Goal: Find specific page/section: Find specific page/section

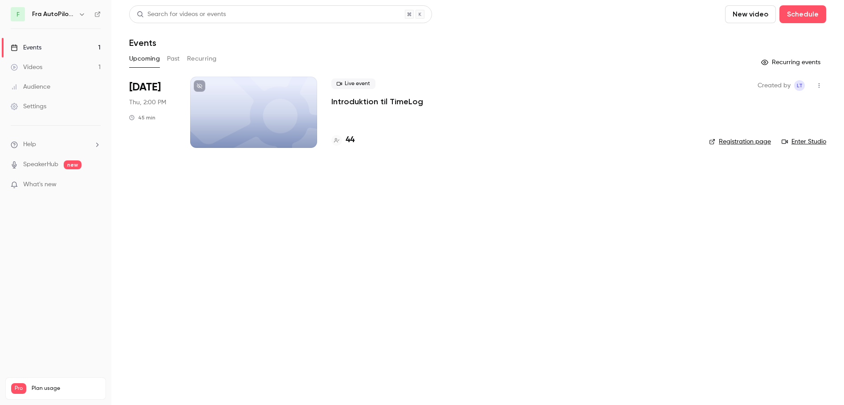
click at [171, 57] on button "Past" at bounding box center [173, 59] width 13 height 14
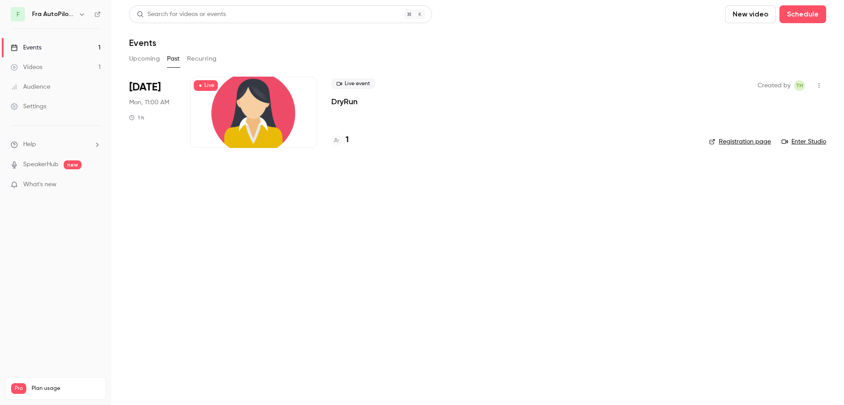
click at [240, 113] on div at bounding box center [253, 112] width 127 height 71
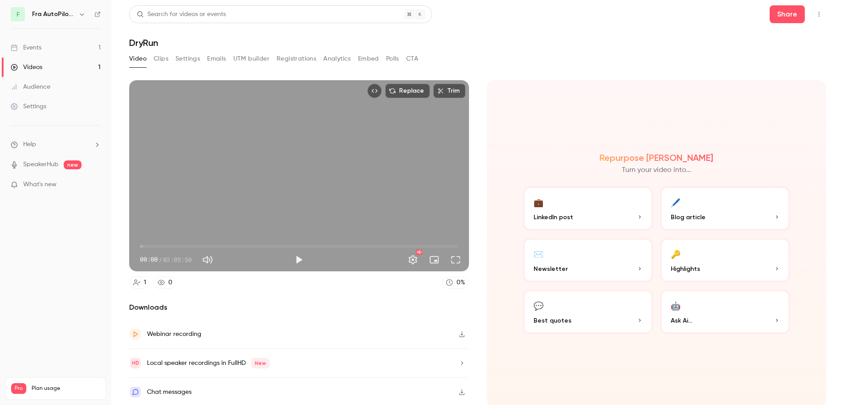
click at [27, 63] on div "Videos" at bounding box center [27, 67] width 32 height 9
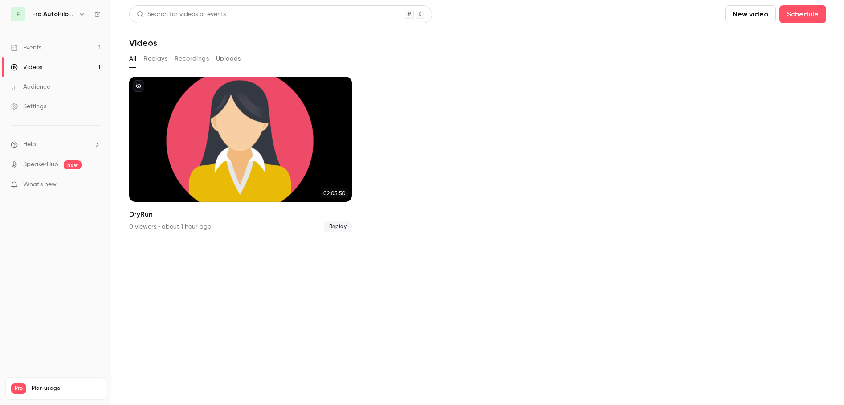
click at [32, 43] on div "Events" at bounding box center [26, 47] width 31 height 9
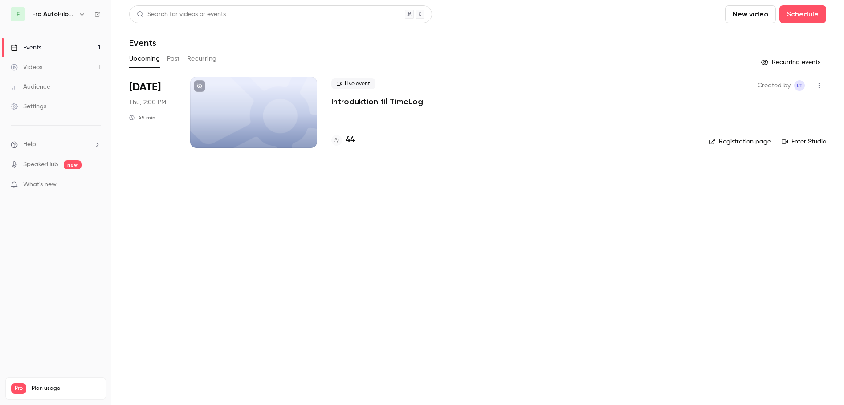
click at [175, 58] on button "Past" at bounding box center [173, 59] width 13 height 14
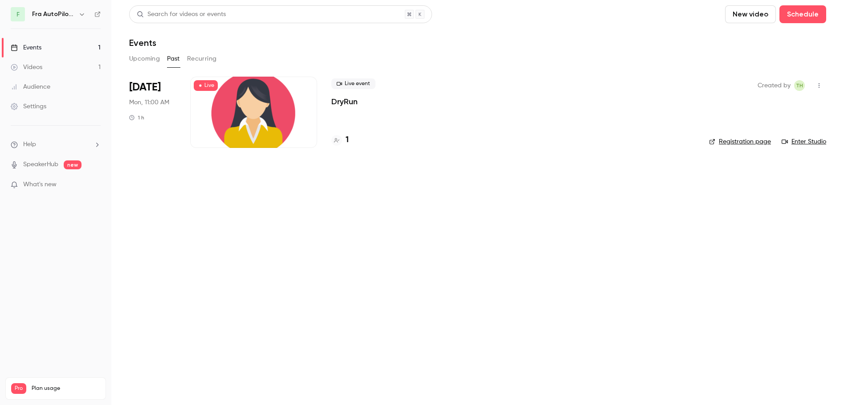
click at [345, 101] on p "DryRun" at bounding box center [344, 101] width 26 height 11
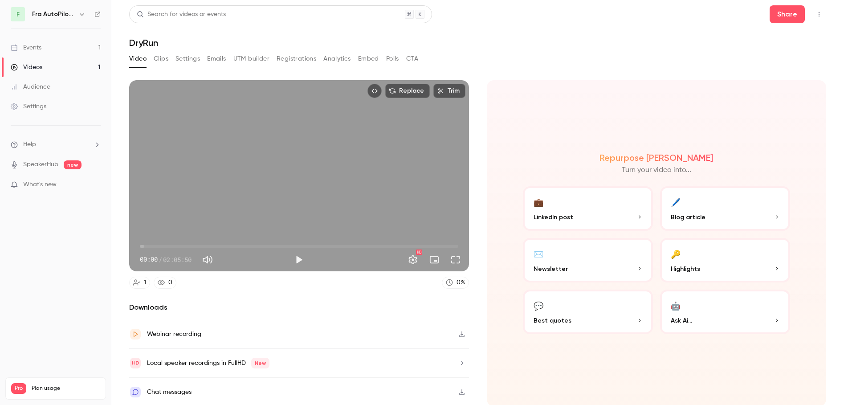
click at [815, 12] on icon "Top Bar Actions" at bounding box center [818, 14] width 7 height 6
click at [61, 249] on div at bounding box center [422, 202] width 844 height 405
click at [37, 86] on div "Audience" at bounding box center [31, 86] width 40 height 9
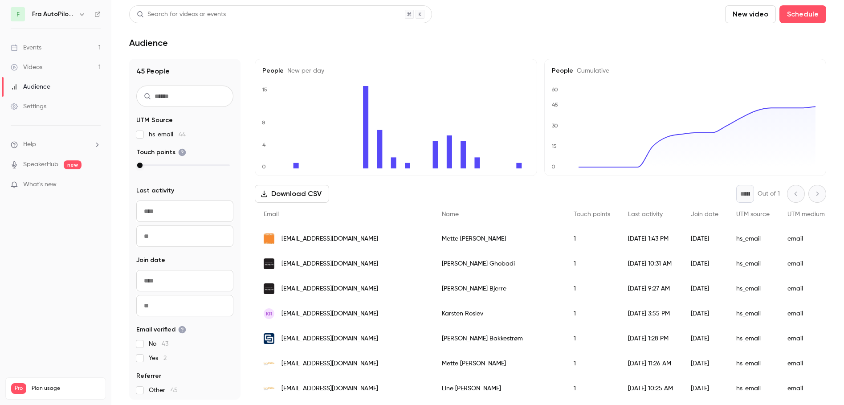
click at [34, 46] on div "Events" at bounding box center [26, 47] width 31 height 9
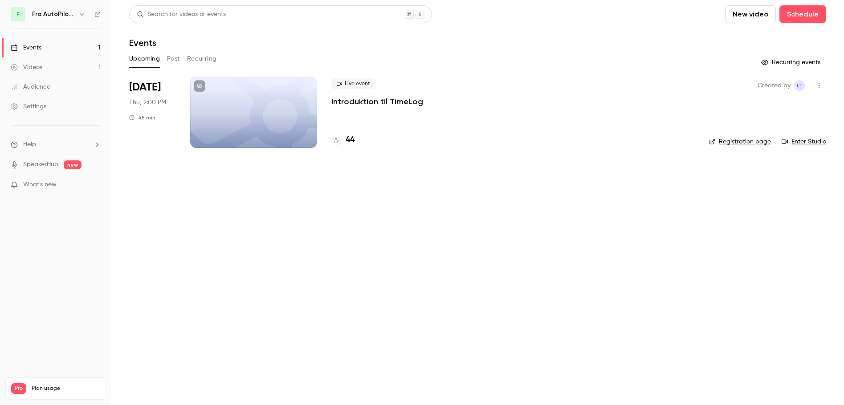
click at [176, 58] on button "Past" at bounding box center [173, 59] width 13 height 14
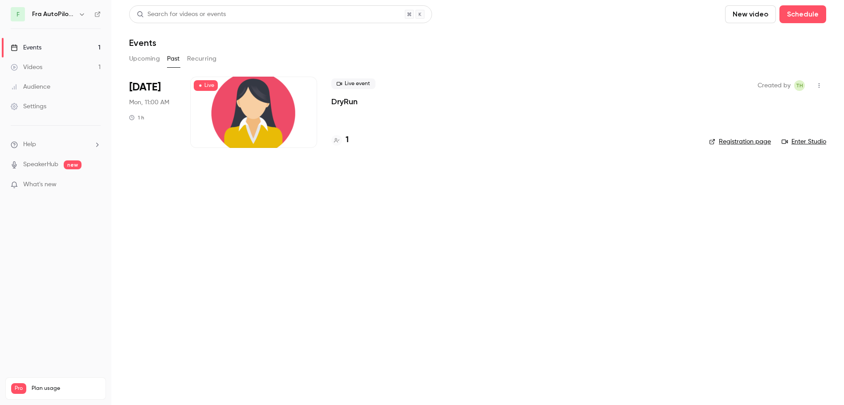
click at [140, 90] on span "[DATE]" at bounding box center [145, 87] width 32 height 14
click at [208, 88] on span "Live" at bounding box center [206, 85] width 24 height 11
click at [812, 140] on link "Enter Studio" at bounding box center [804, 141] width 45 height 9
